Goal: Transaction & Acquisition: Subscribe to service/newsletter

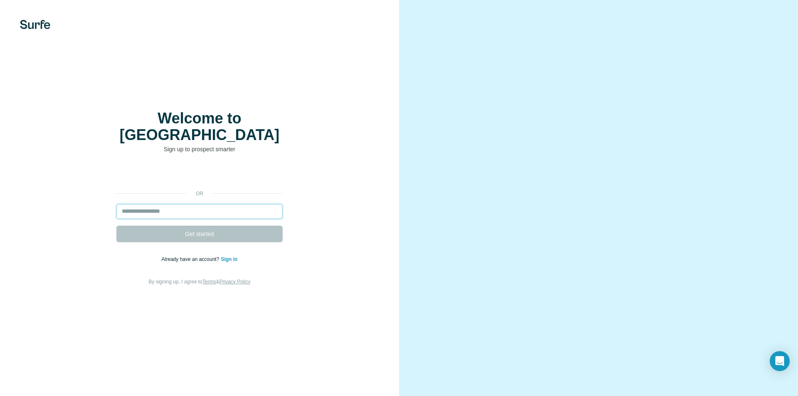
click at [163, 208] on input "email" at bounding box center [199, 211] width 166 height 15
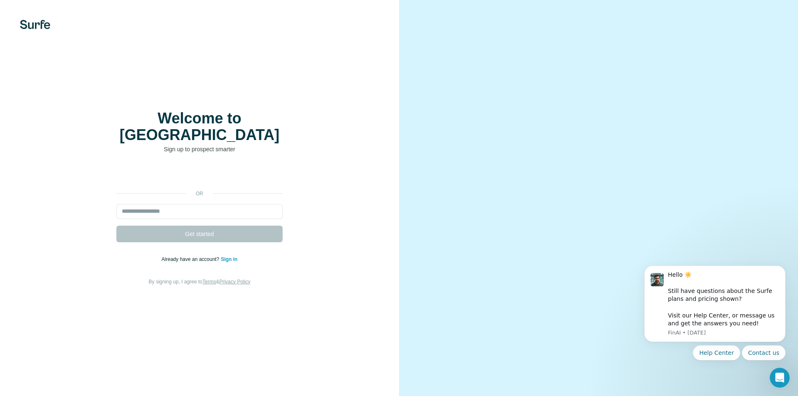
click at [358, 265] on div "or Get started Already have an account? Sign in By signing up, I agree to Terms…" at bounding box center [200, 227] width 366 height 120
click at [272, 204] on input "email" at bounding box center [199, 211] width 166 height 15
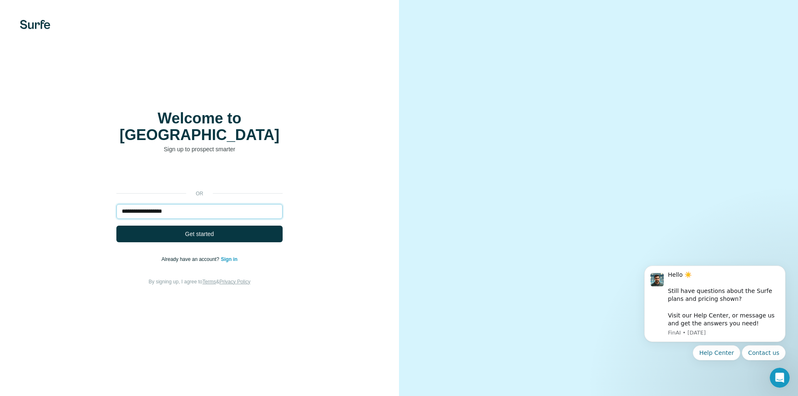
type input "**********"
click at [116, 226] on button "Get started" at bounding box center [199, 234] width 166 height 17
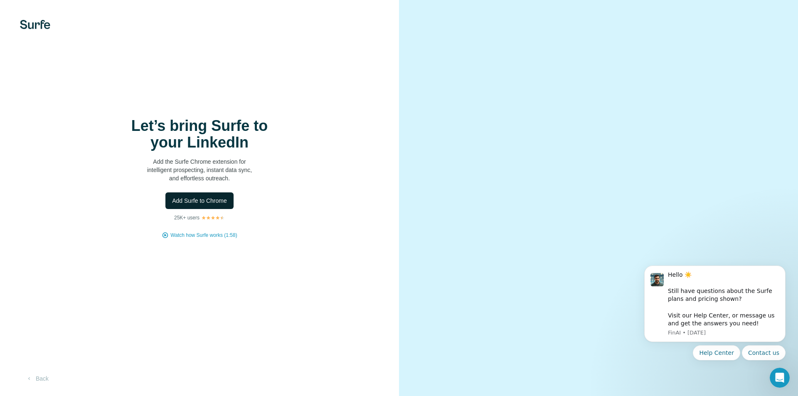
click at [229, 205] on button "Add Surfe to Chrome" at bounding box center [199, 200] width 68 height 17
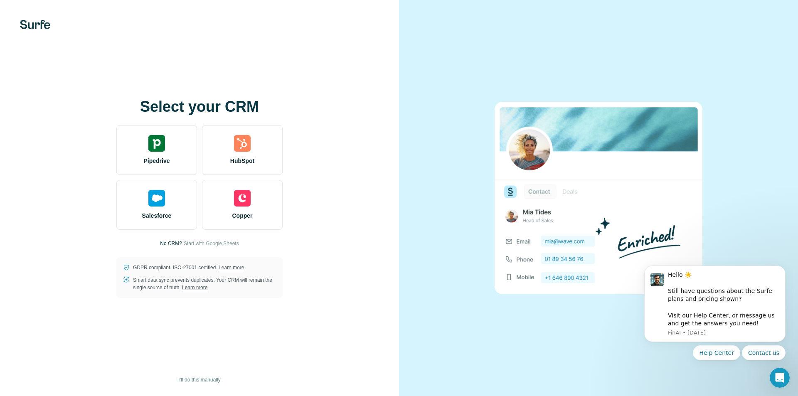
click at [234, 103] on h1 "Select your CRM" at bounding box center [199, 107] width 166 height 17
click at [213, 244] on span "Start with Google Sheets" at bounding box center [211, 243] width 55 height 7
